Goal: Task Accomplishment & Management: Manage account settings

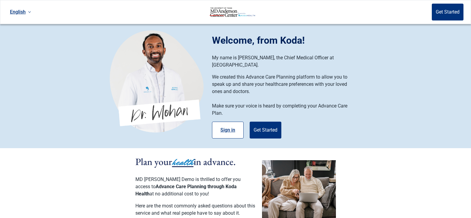
click at [236, 125] on button "Sign in" at bounding box center [228, 130] width 32 height 17
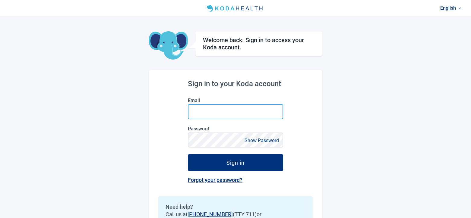
click at [213, 115] on input "Email" at bounding box center [235, 111] width 95 height 15
type input "[PERSON_NAME][EMAIL_ADDRESS][DOMAIN_NAME]"
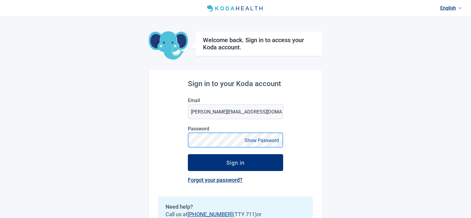
click at [188, 154] on button "Sign in" at bounding box center [235, 162] width 95 height 17
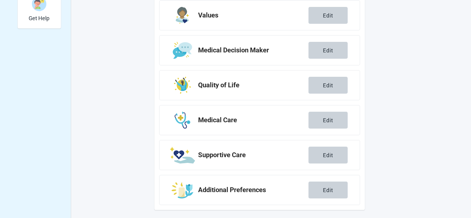
scroll to position [227, 0]
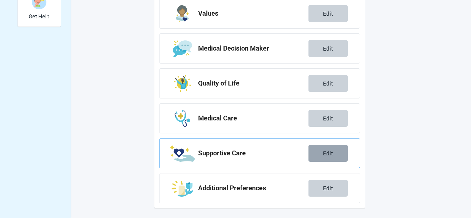
click at [320, 151] on button "Edit" at bounding box center [327, 153] width 39 height 17
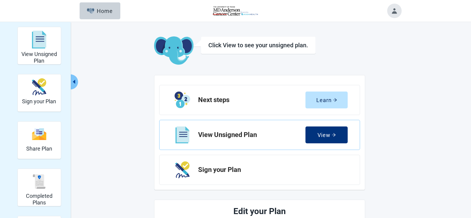
scroll to position [227, 0]
